Goal: Check status: Check status

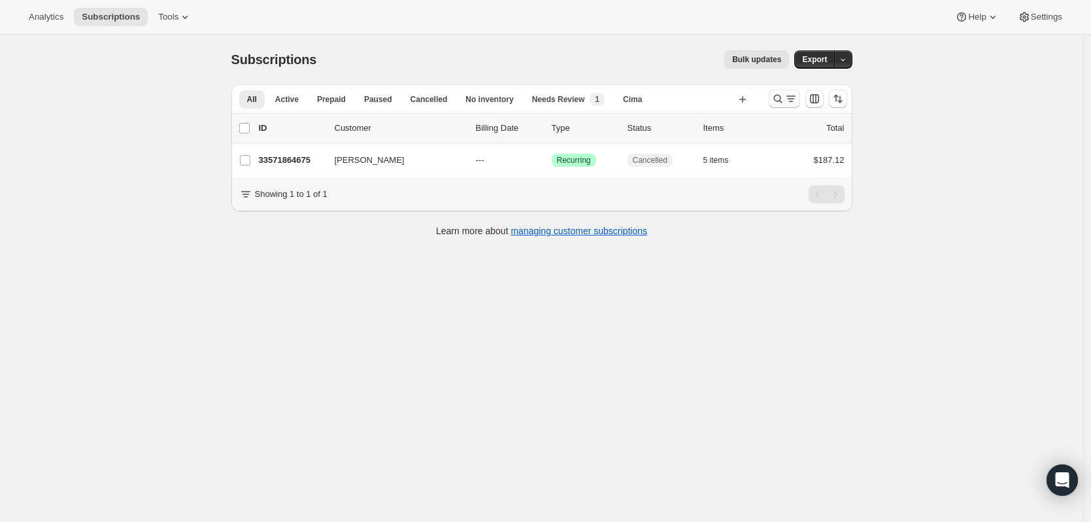
click at [779, 99] on icon "Search and filter results" at bounding box center [777, 98] width 13 height 13
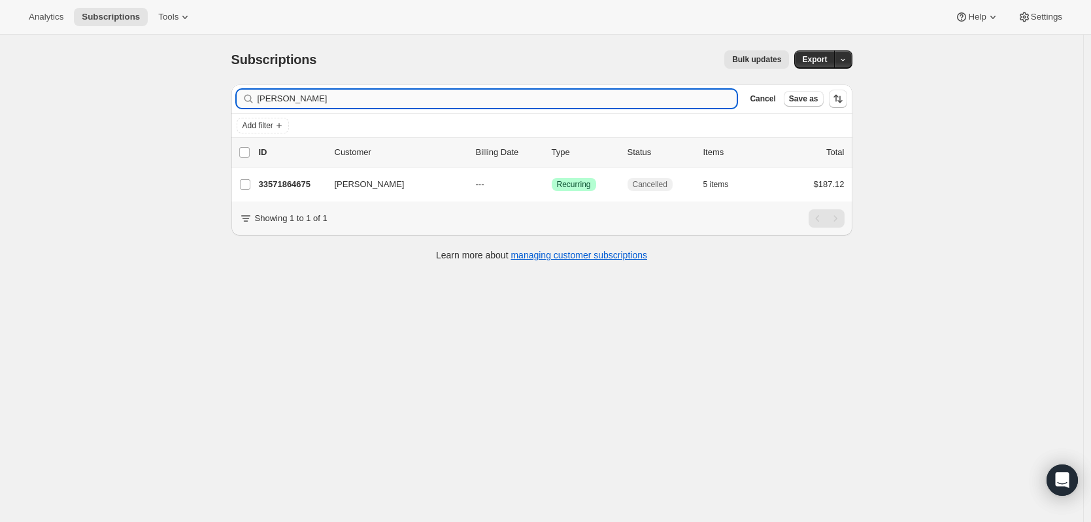
click at [443, 100] on input "[PERSON_NAME]" at bounding box center [498, 99] width 480 height 18
click at [441, 102] on input "[PERSON_NAME]" at bounding box center [498, 99] width 480 height 18
type input "d"
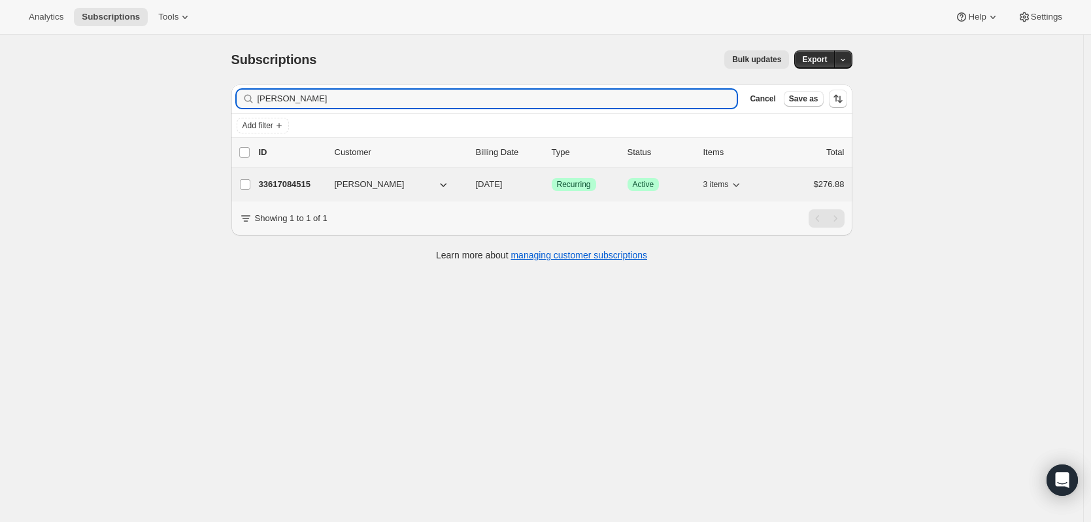
type input "[PERSON_NAME]"
click at [295, 192] on div "33617084515 [PERSON_NAME] [DATE] Success Recurring Success Active 3 items $276.…" at bounding box center [552, 184] width 586 height 18
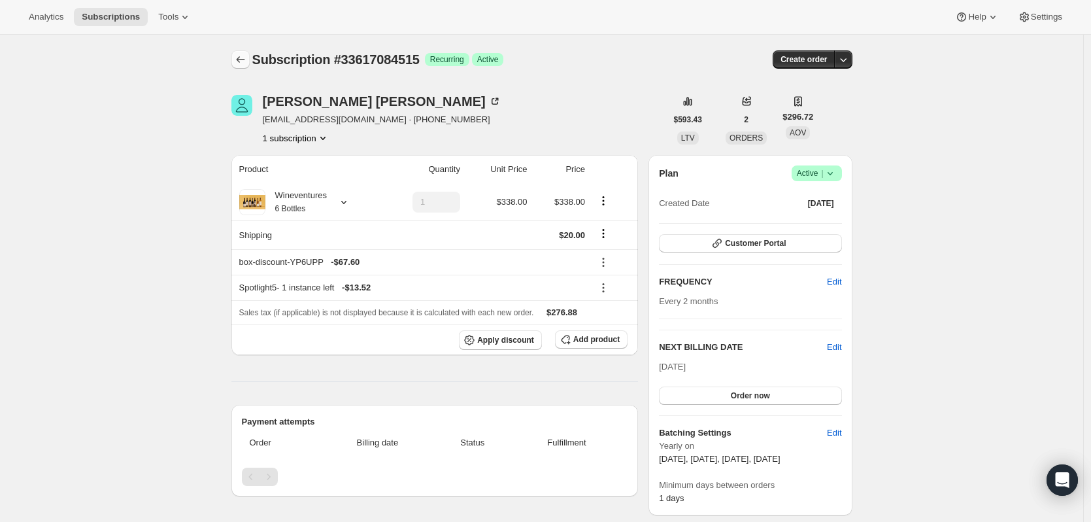
click at [243, 58] on icon "Subscriptions" at bounding box center [240, 59] width 13 height 13
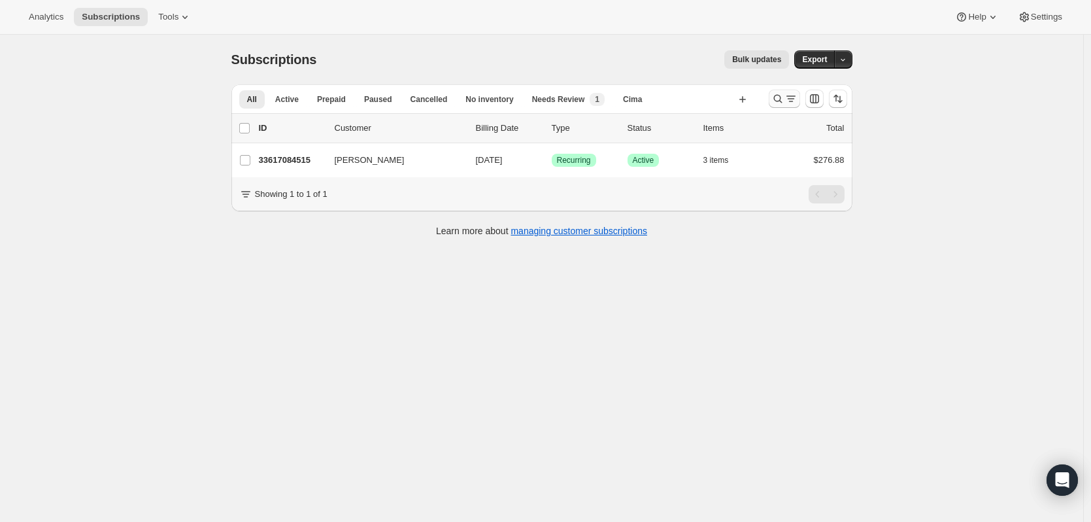
click at [779, 101] on icon "Search and filter results" at bounding box center [777, 99] width 8 height 8
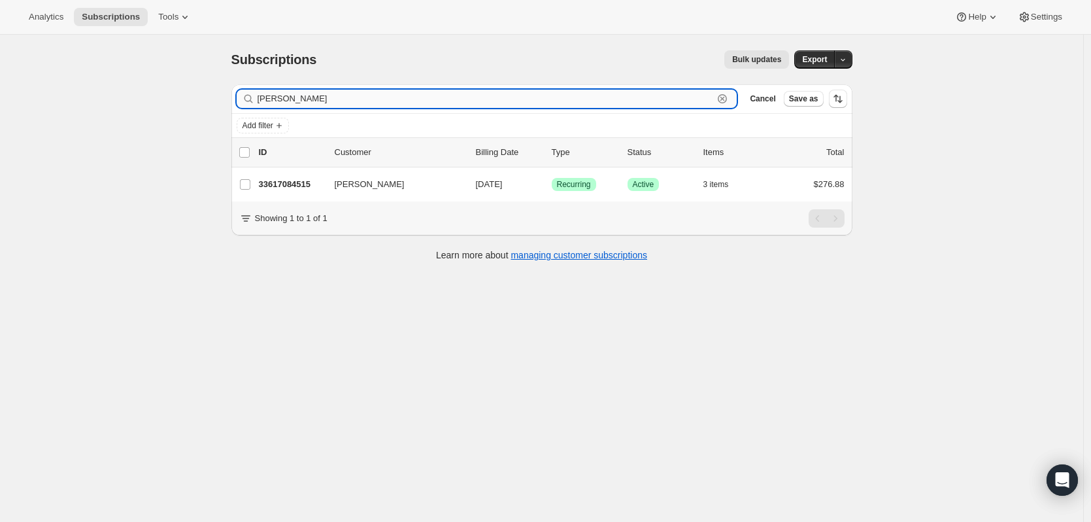
click at [414, 92] on input "[PERSON_NAME]" at bounding box center [486, 99] width 456 height 18
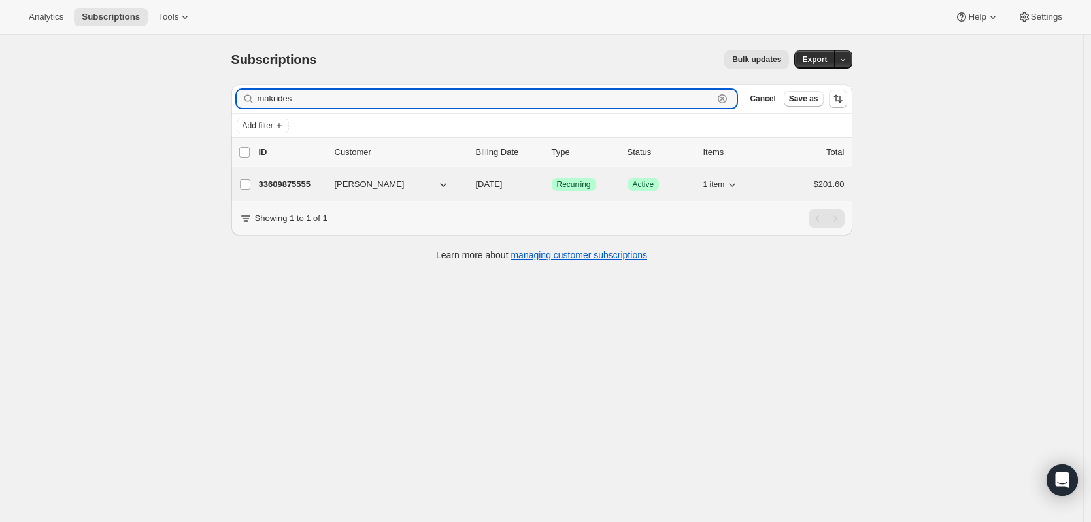
type input "makrides"
click at [283, 191] on div "33609875555 [PERSON_NAME] [DATE] Success Recurring Success Active 1 item $201.60" at bounding box center [552, 184] width 586 height 18
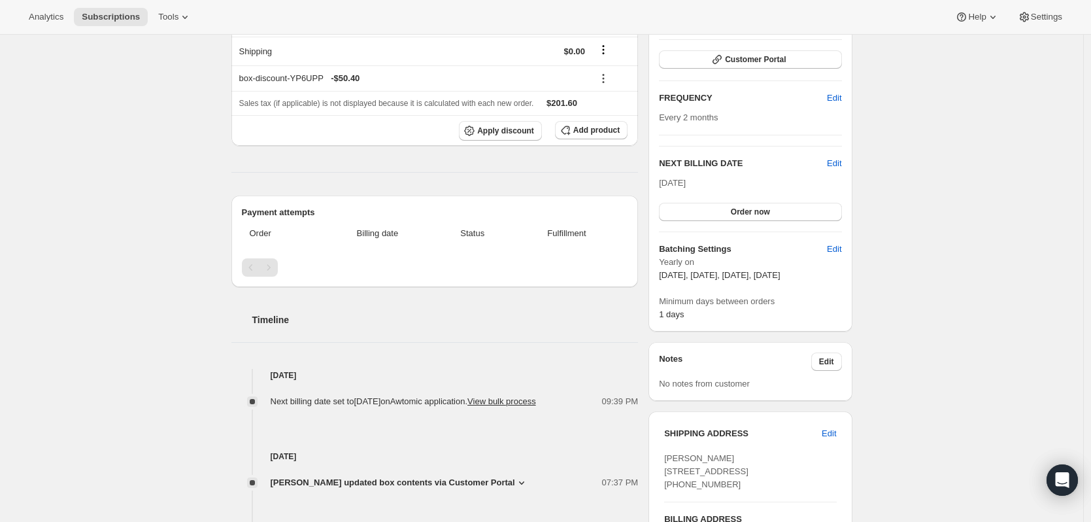
scroll to position [65, 0]
